Goal: Navigation & Orientation: Find specific page/section

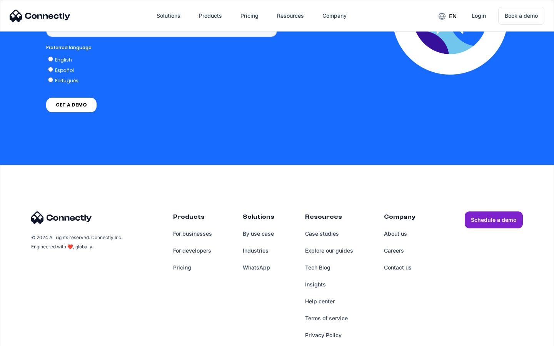
scroll to position [576, 0]
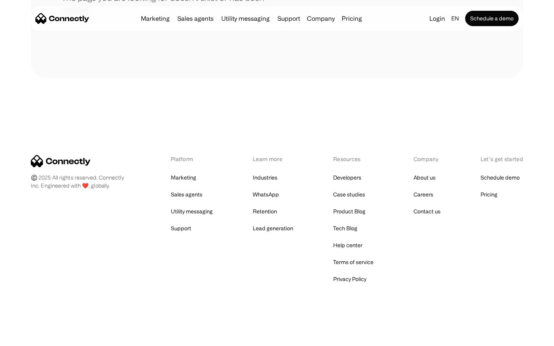
scroll to position [140, 0]
